Goal: Task Accomplishment & Management: Complete application form

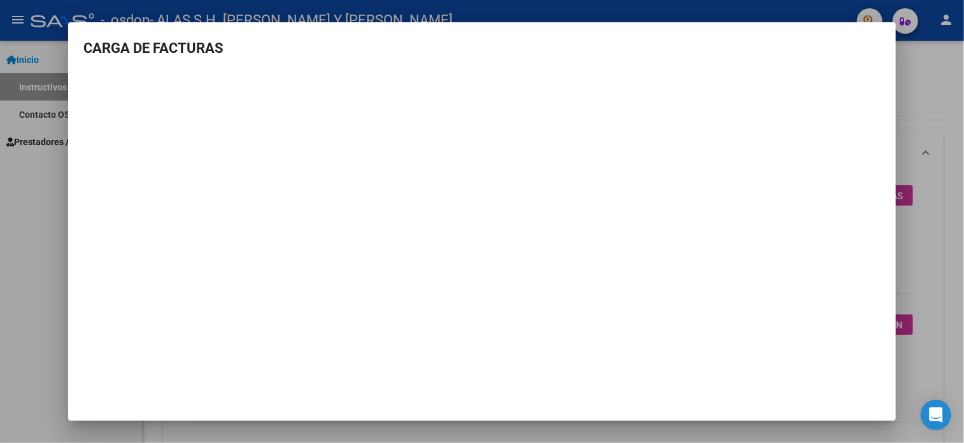
click at [15, 192] on div at bounding box center [482, 221] width 964 height 443
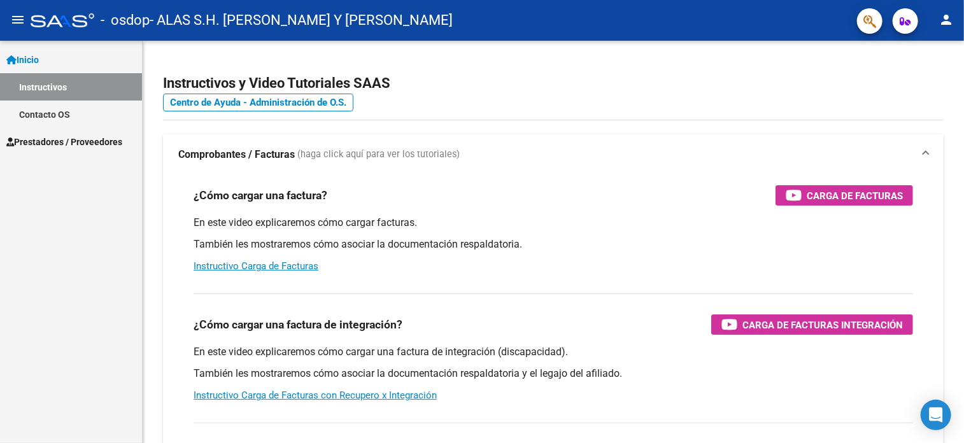
click at [46, 138] on span "Prestadores / Proveedores" at bounding box center [64, 142] width 116 height 14
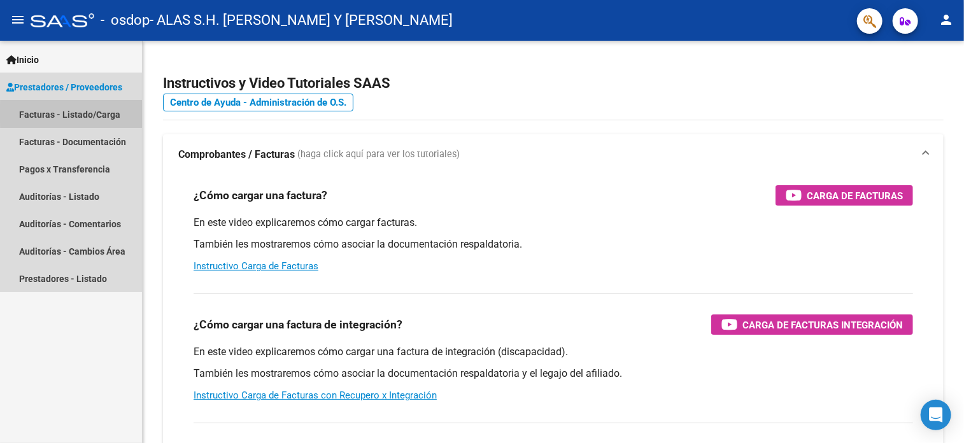
click at [78, 114] on link "Facturas - Listado/Carga" at bounding box center [71, 114] width 142 height 27
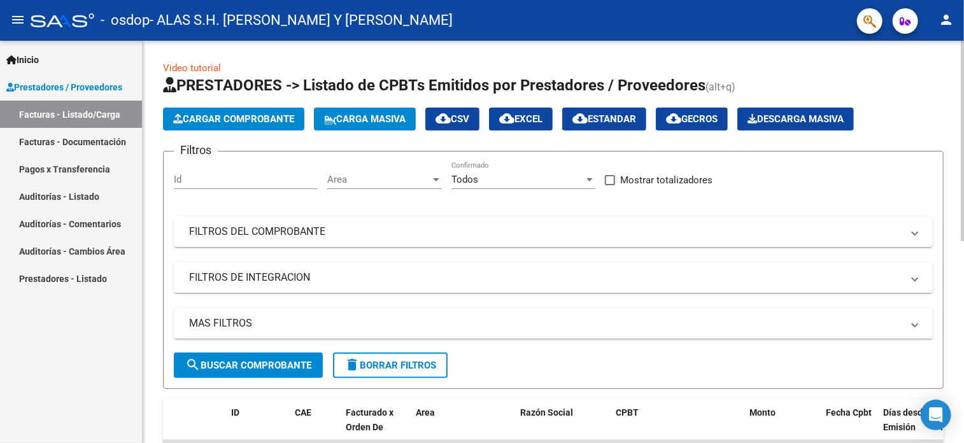
click at [242, 119] on span "Cargar Comprobante" at bounding box center [233, 118] width 121 height 11
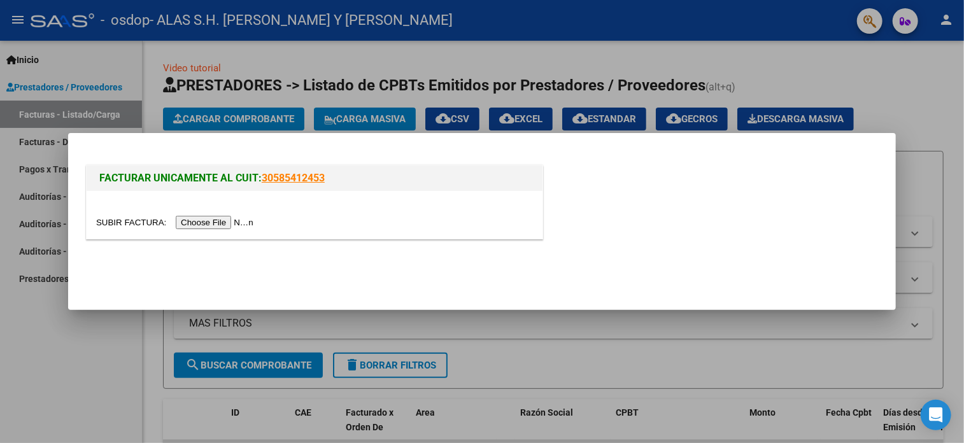
click at [214, 218] on input "file" at bounding box center [176, 222] width 161 height 13
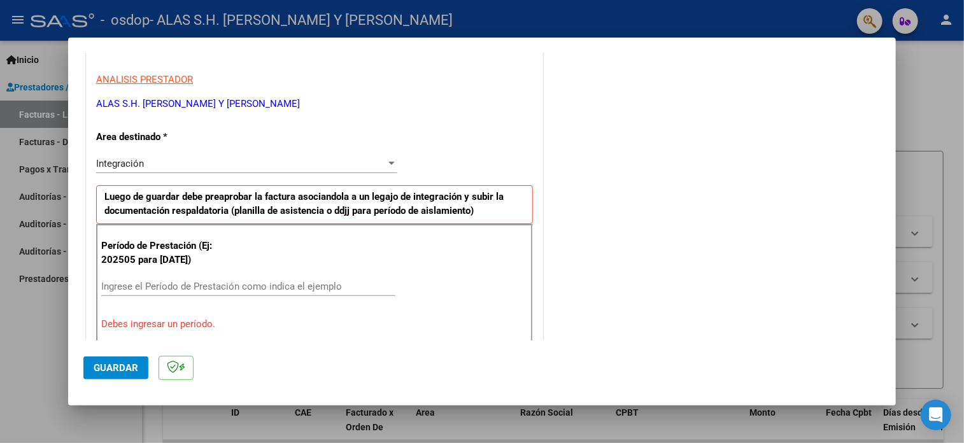
scroll to position [255, 0]
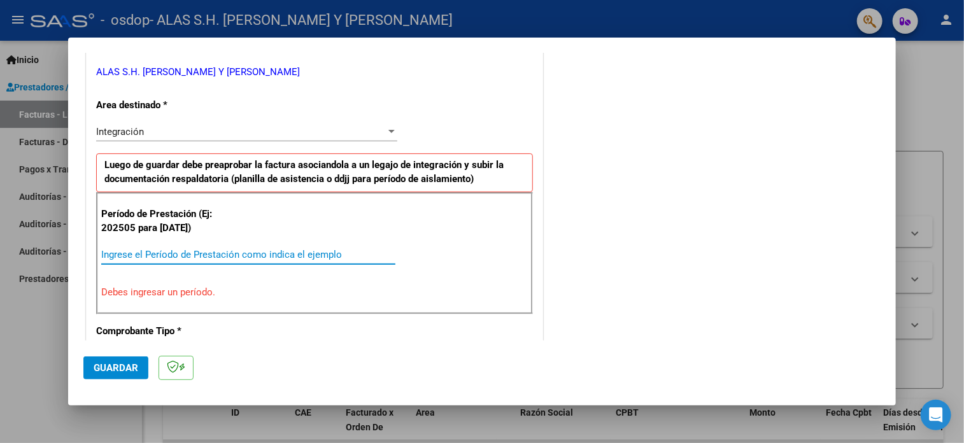
click at [201, 249] on input "Ingrese el Período de Prestación como indica el ejemplo" at bounding box center [248, 254] width 294 height 11
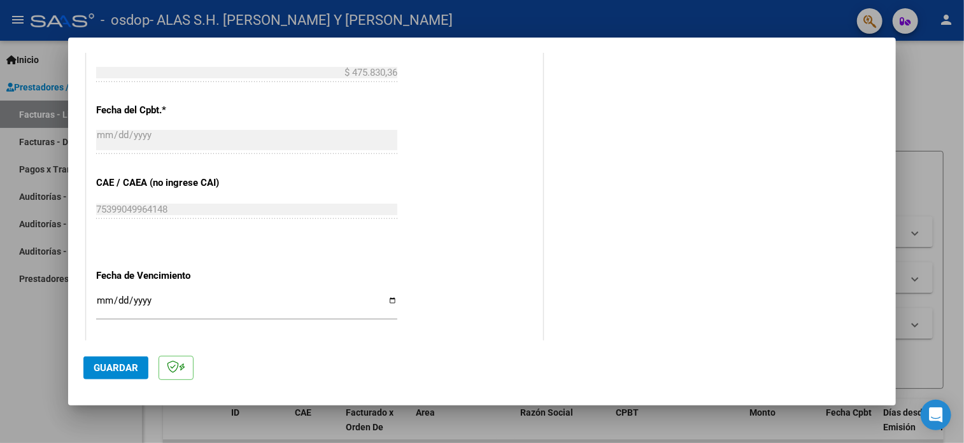
scroll to position [700, 0]
type input "202509"
click at [391, 302] on input "Ingresar la fecha" at bounding box center [246, 305] width 301 height 20
type input "[DATE]"
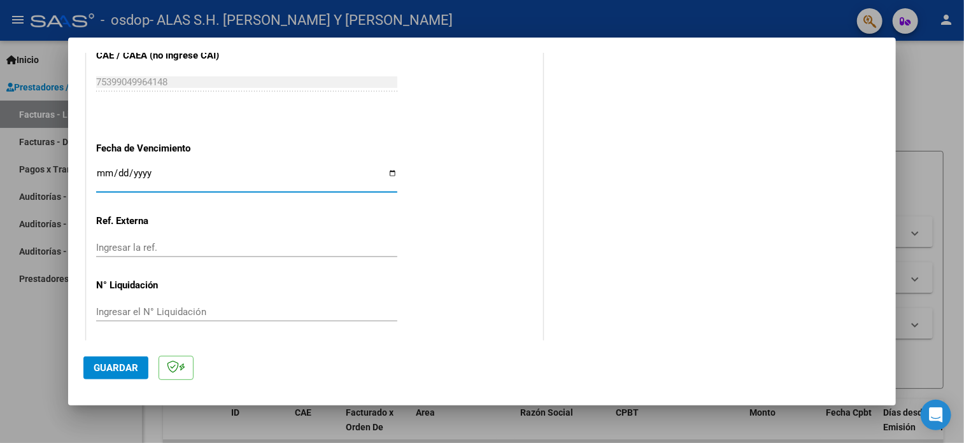
scroll to position [830, 0]
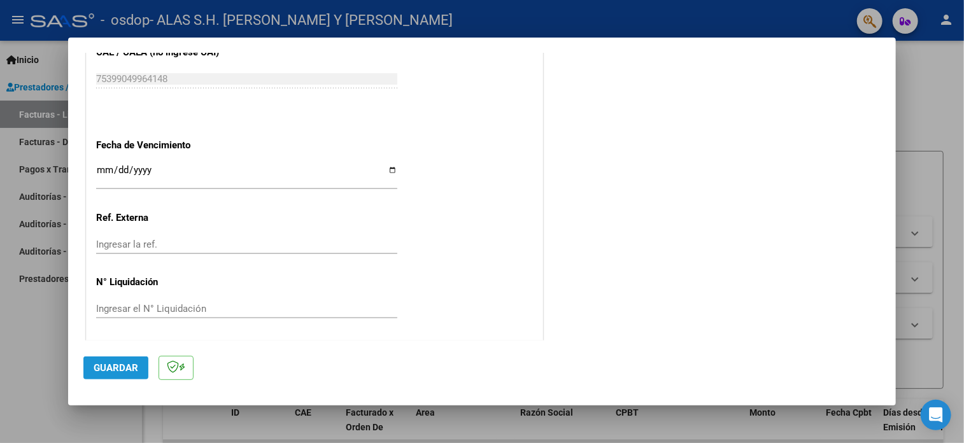
click at [115, 369] on span "Guardar" at bounding box center [116, 367] width 45 height 11
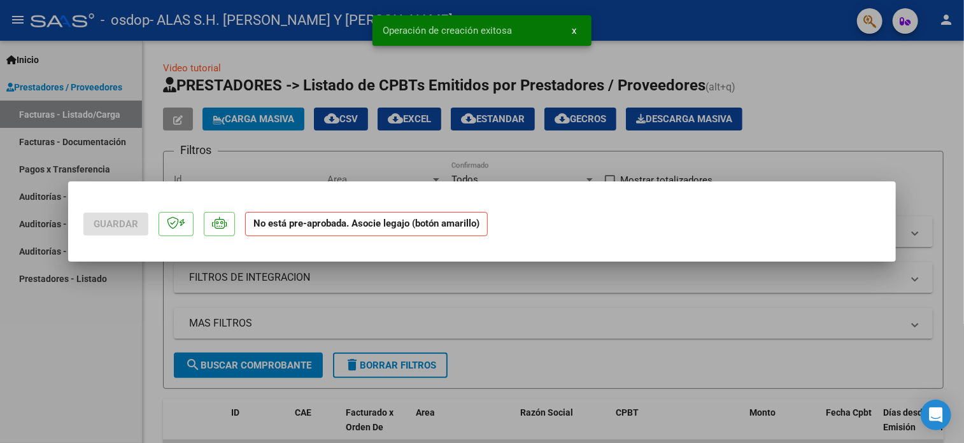
scroll to position [0, 0]
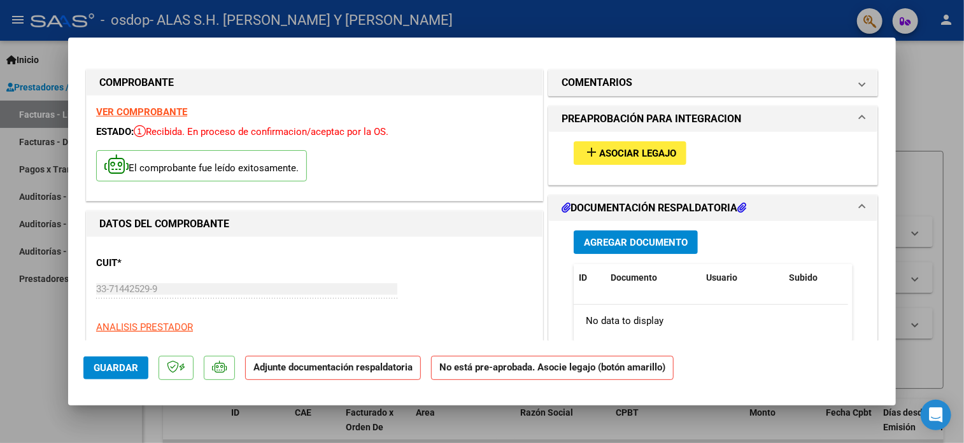
click at [638, 158] on span "Asociar Legajo" at bounding box center [637, 153] width 77 height 11
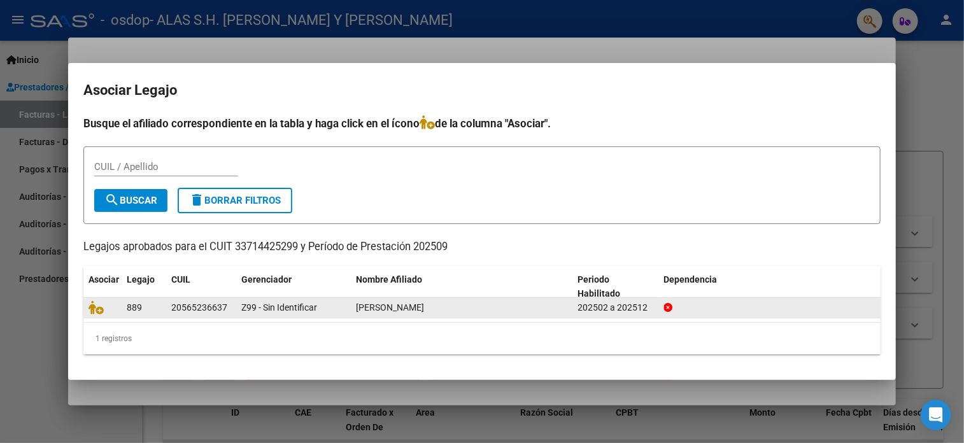
click at [634, 306] on div "202502 a 202512" at bounding box center [616, 307] width 76 height 15
click at [97, 310] on icon at bounding box center [95, 307] width 15 height 14
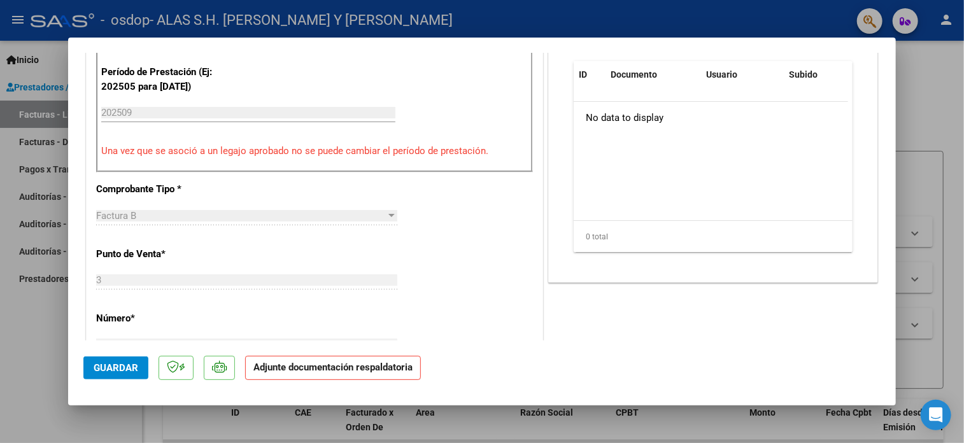
scroll to position [255, 0]
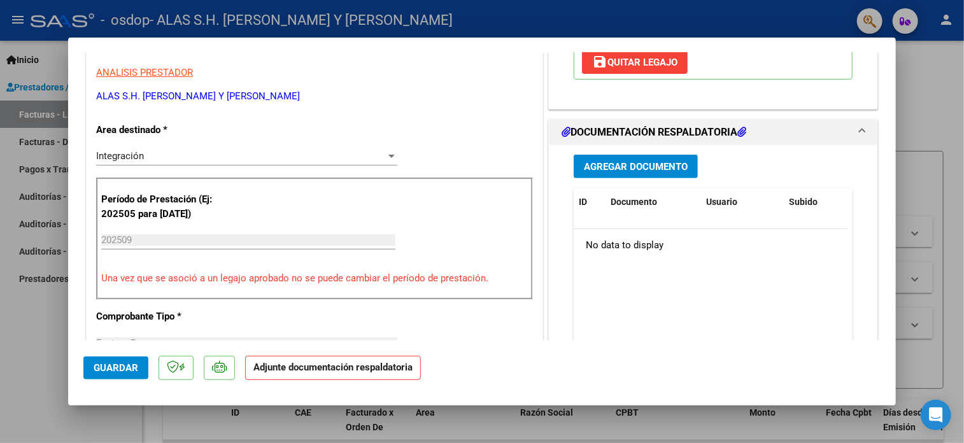
click at [649, 167] on span "Agregar Documento" at bounding box center [636, 166] width 104 height 11
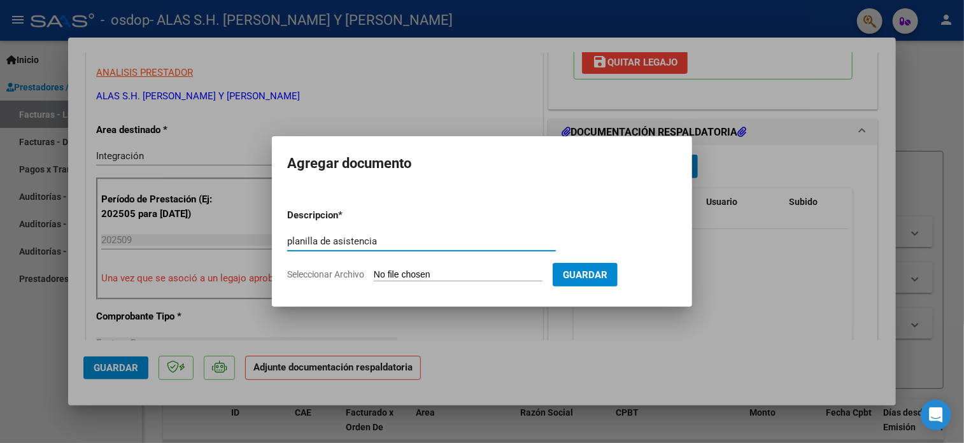
type input "planilla de asistencia"
click at [447, 272] on input "Seleccionar Archivo" at bounding box center [458, 275] width 169 height 12
type input "C:\fakepath\planilla [PERSON_NAME] (1).pdf"
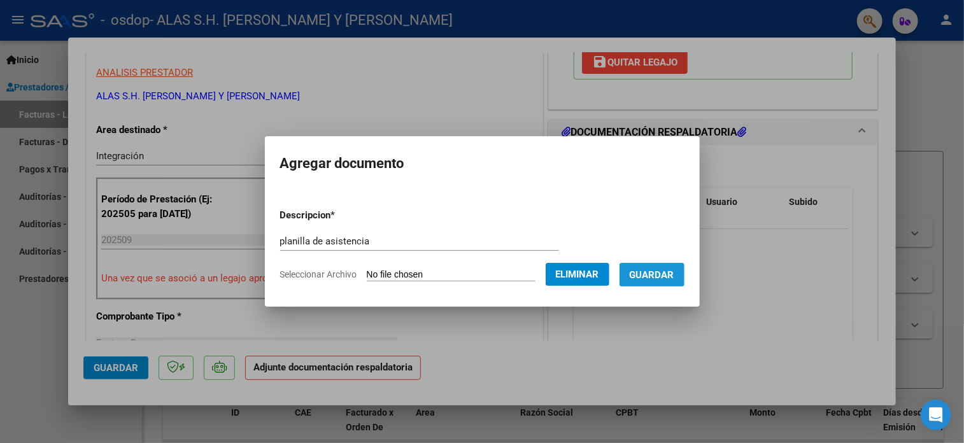
click at [658, 267] on button "Guardar" at bounding box center [651, 275] width 65 height 24
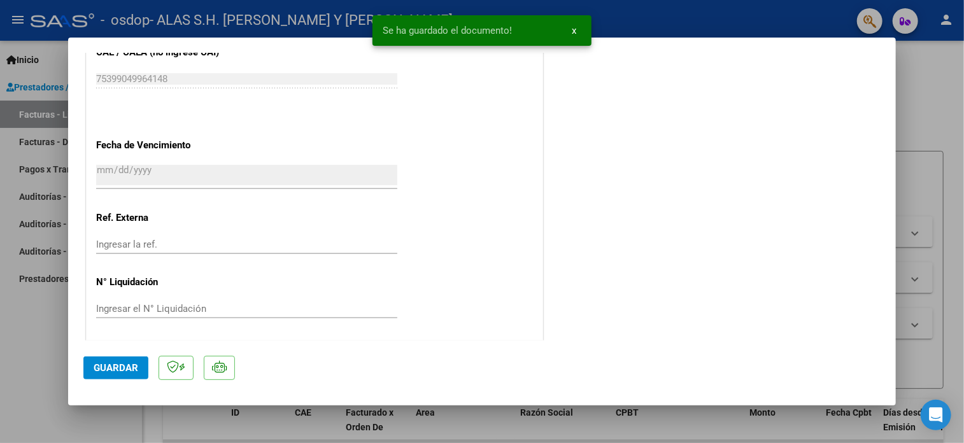
scroll to position [850, 0]
click at [110, 365] on span "Guardar" at bounding box center [116, 367] width 45 height 11
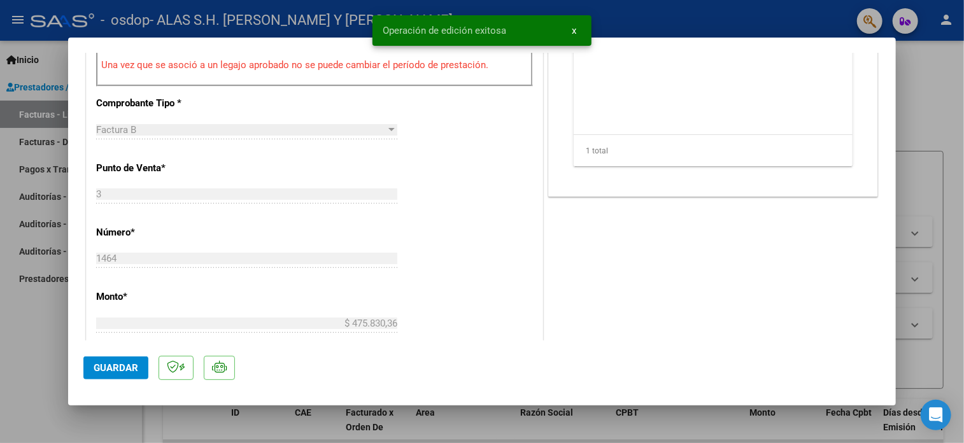
scroll to position [341, 0]
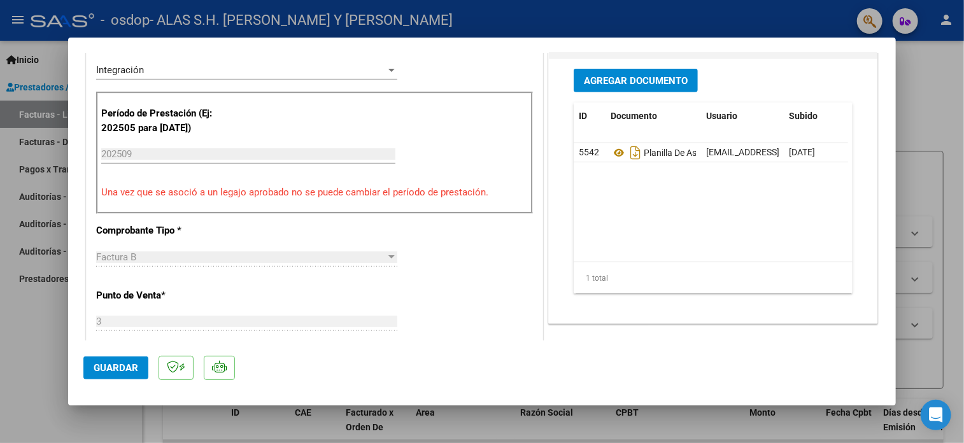
drag, startPoint x: 573, startPoint y: 31, endPoint x: 704, endPoint y: 27, distance: 131.2
click at [573, 30] on div at bounding box center [482, 221] width 964 height 443
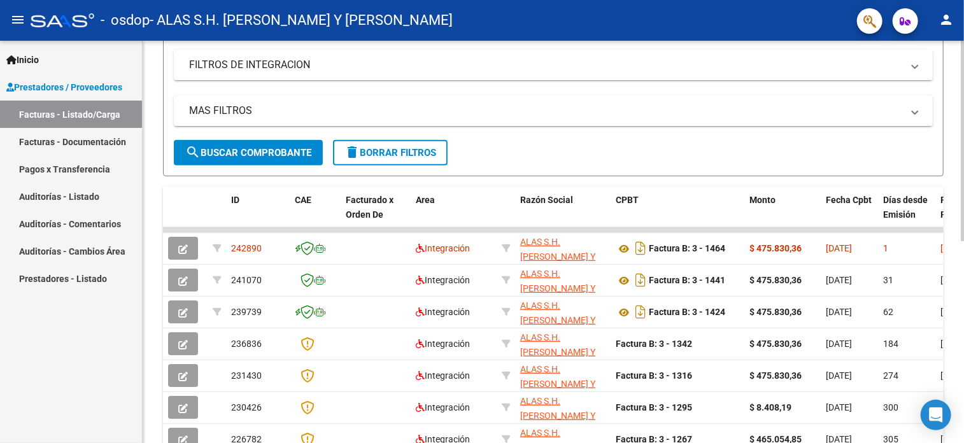
scroll to position [255, 0]
